Goal: Check status

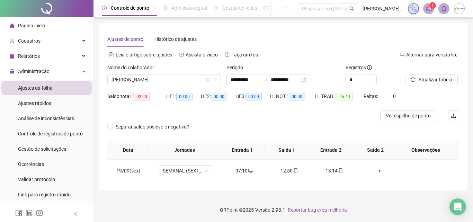
click at [123, 87] on div "Nome do colaborador [PERSON_NAME]" at bounding box center [164, 77] width 119 height 27
click at [62, 146] on div "Gestão de solicitações" at bounding box center [42, 149] width 48 height 14
click at [62, 146] on span "Gestão de solicitações" at bounding box center [42, 149] width 48 height 6
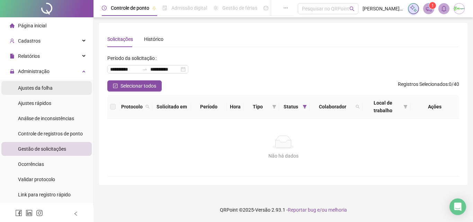
click at [72, 90] on li "Ajustes da folha" at bounding box center [46, 88] width 90 height 14
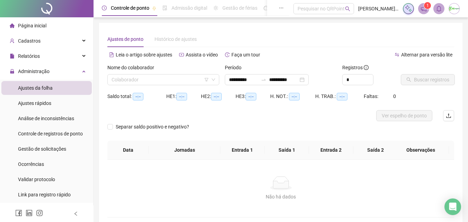
type input "**********"
click at [191, 81] on input "search" at bounding box center [160, 79] width 97 height 10
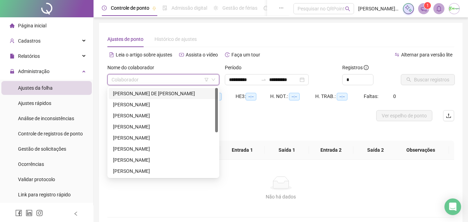
click at [191, 93] on div "[PERSON_NAME] DE [PERSON_NAME]" at bounding box center [163, 94] width 101 height 8
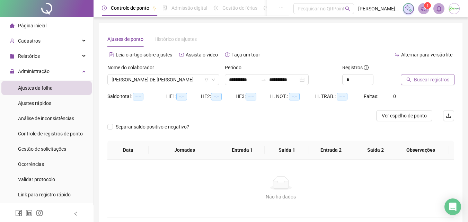
click at [441, 80] on span "Buscar registros" at bounding box center [431, 80] width 35 height 8
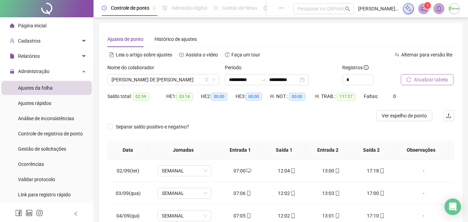
click at [438, 94] on div "Saldo total: 02:59 HE 1: 03:14 HE 2: 00:00 HE 3: 00:00 H. NOT.: 00:00 H. TRAB.:…" at bounding box center [280, 100] width 347 height 19
